Goal: Obtain resource: Download file/media

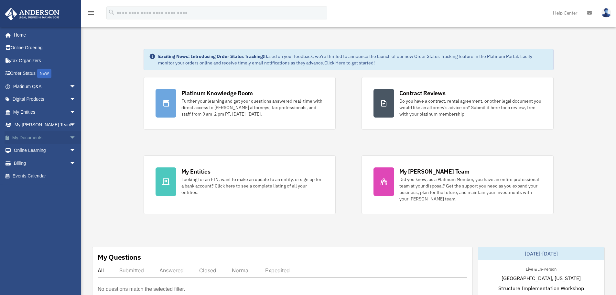
click at [30, 138] on link "My Documents arrow_drop_down" at bounding box center [45, 137] width 81 height 13
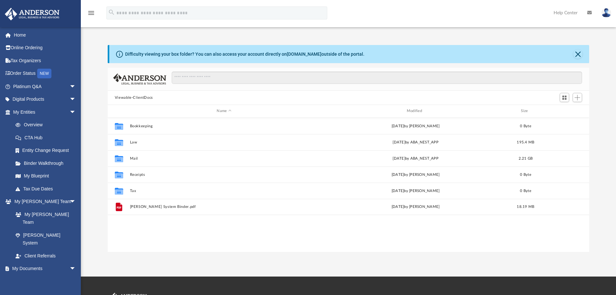
scroll to position [142, 477]
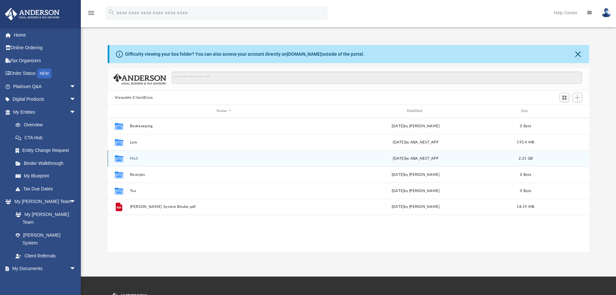
click at [127, 162] on div "Collaborated Folder Mail [DATE] by ABA_NEST_APP 2.21 GB" at bounding box center [349, 158] width 482 height 16
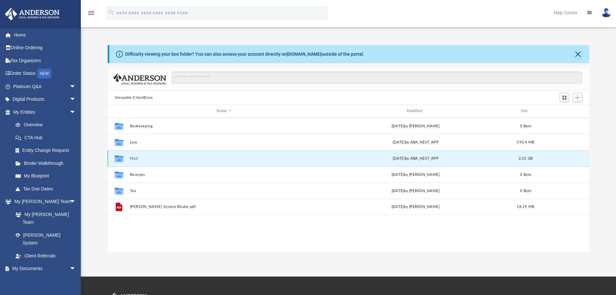
click at [133, 159] on button "Mail" at bounding box center [224, 158] width 189 height 4
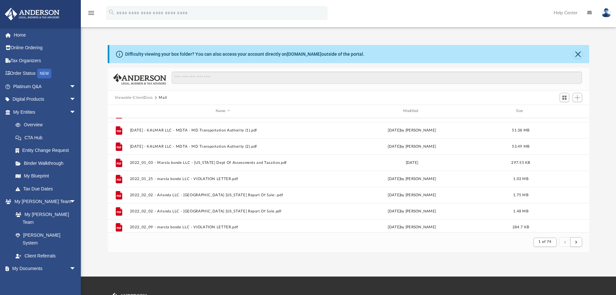
scroll to position [0, 0]
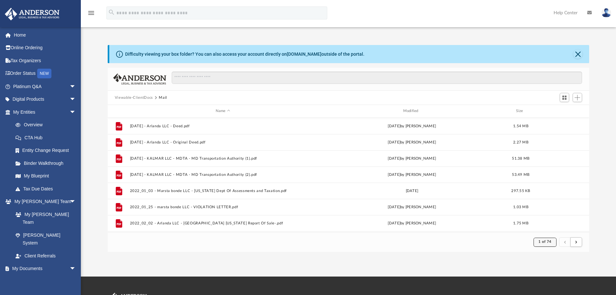
click at [543, 240] on span "1 of 74" at bounding box center [545, 242] width 13 height 4
click at [548, 227] on li "74" at bounding box center [550, 226] width 5 height 7
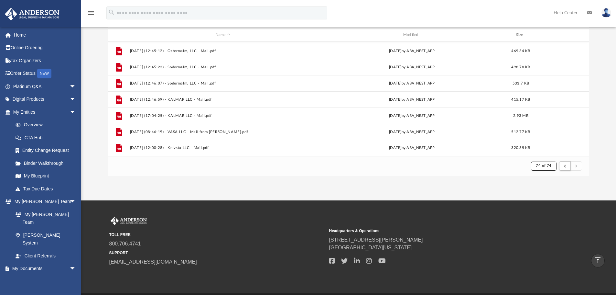
scroll to position [65, 0]
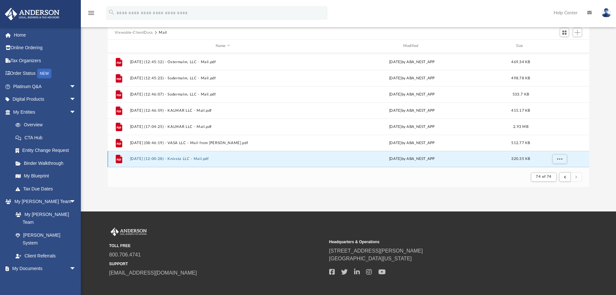
click at [186, 159] on button "[DATE] (12:00:28) - Knivsta LLC - Mail.pdf" at bounding box center [223, 159] width 186 height 4
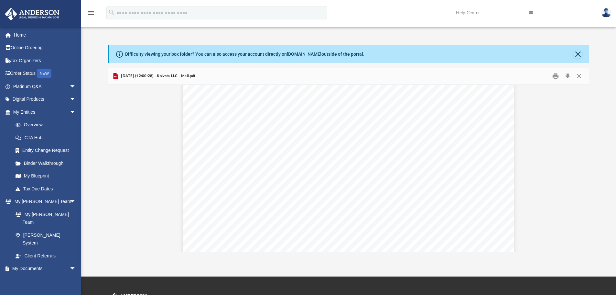
scroll to position [0, 0]
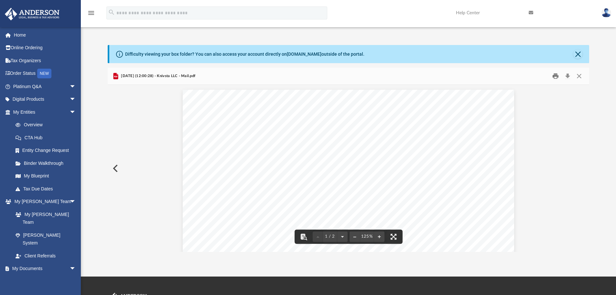
click at [555, 75] on button "Print" at bounding box center [555, 76] width 13 height 10
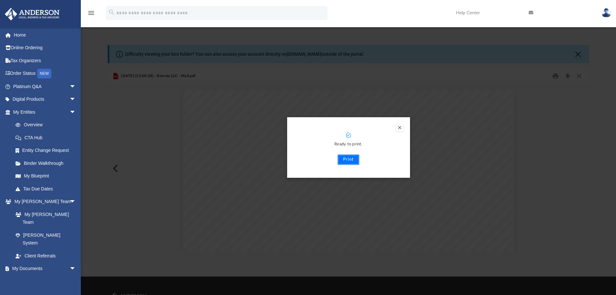
click at [346, 160] on button "Print" at bounding box center [349, 159] width 22 height 10
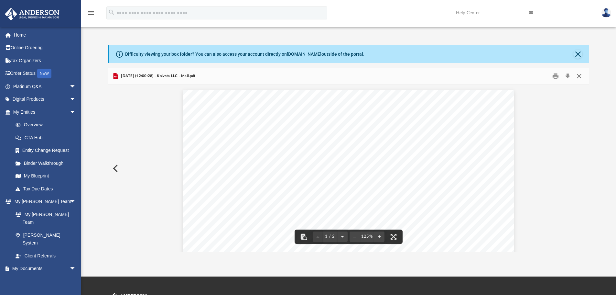
click at [582, 75] on button "Close" at bounding box center [579, 76] width 12 height 10
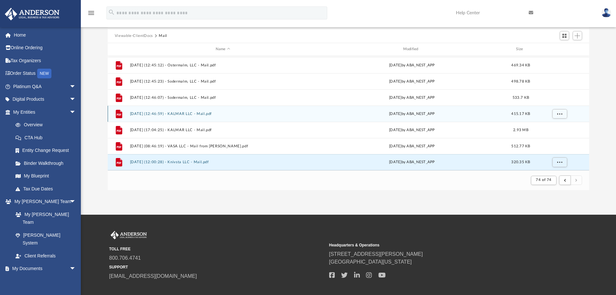
scroll to position [65, 0]
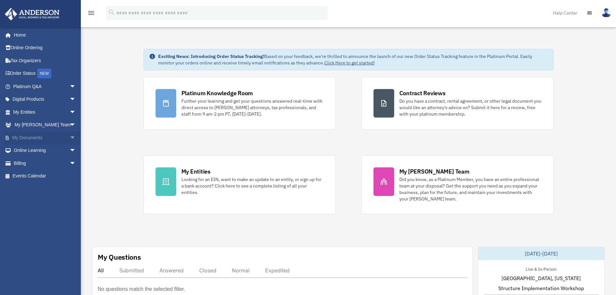
click at [38, 136] on link "My Documents arrow_drop_down" at bounding box center [45, 137] width 81 height 13
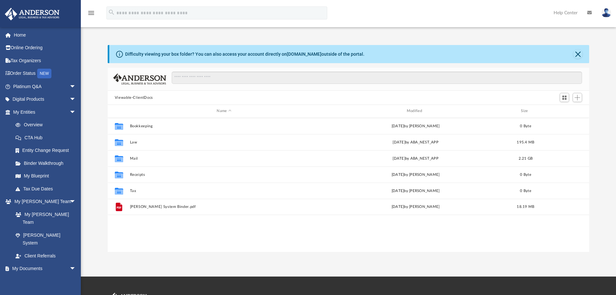
scroll to position [142, 477]
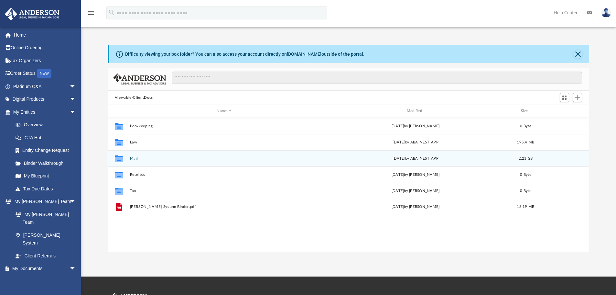
click at [134, 161] on div "Collaborated Folder Mail [DATE] by ABA_NEST_APP 2.21 GB" at bounding box center [349, 158] width 482 height 16
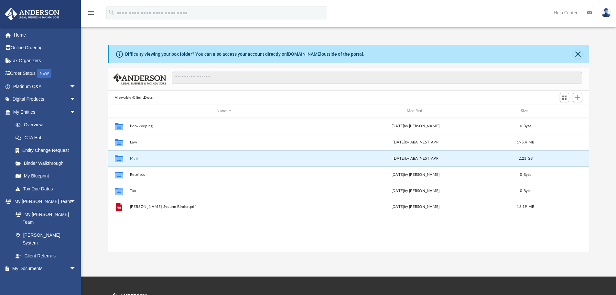
click at [134, 161] on div "Collaborated Folder Mail [DATE] by ABA_NEST_APP 2.21 GB" at bounding box center [349, 158] width 482 height 16
click at [164, 158] on button "Mail" at bounding box center [224, 158] width 189 height 4
click at [131, 156] on button "Mail" at bounding box center [224, 158] width 189 height 4
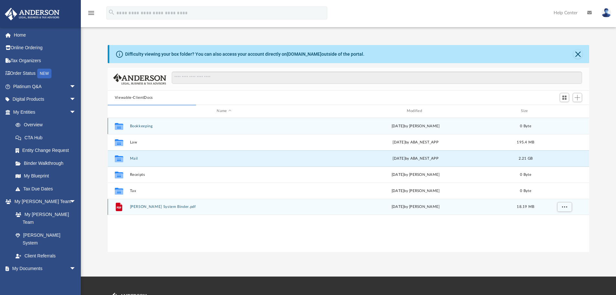
scroll to position [122, 477]
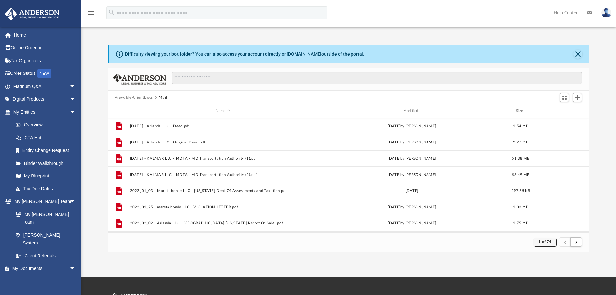
click at [543, 243] on span "1 of 74" at bounding box center [545, 242] width 13 height 4
click at [548, 223] on li "74" at bounding box center [550, 226] width 5 height 7
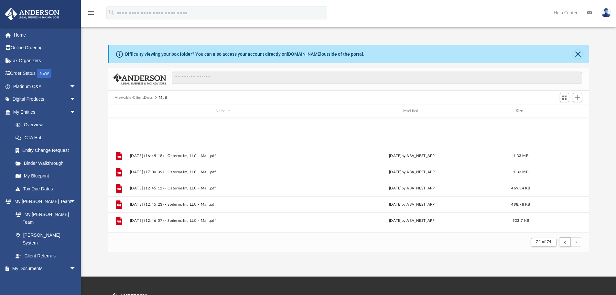
scroll to position [225, 0]
